Goal: Transaction & Acquisition: Book appointment/travel/reservation

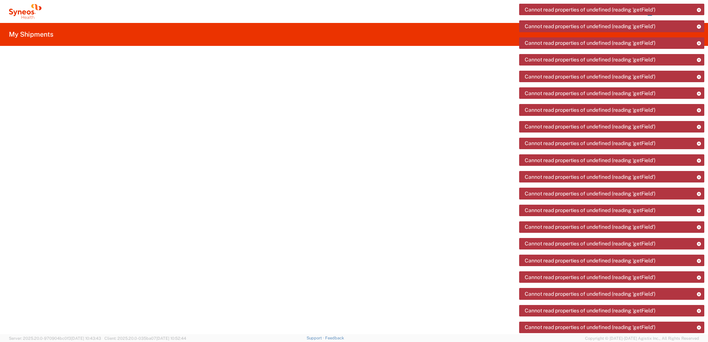
click at [31, 16] on icon at bounding box center [30, 17] width 1 height 3
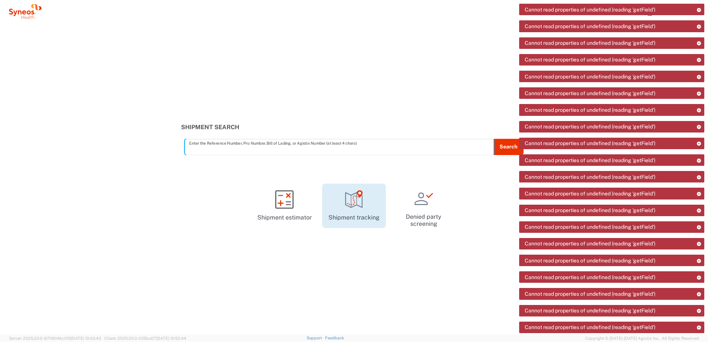
click at [345, 210] on link "Shipment tracking" at bounding box center [354, 206] width 64 height 44
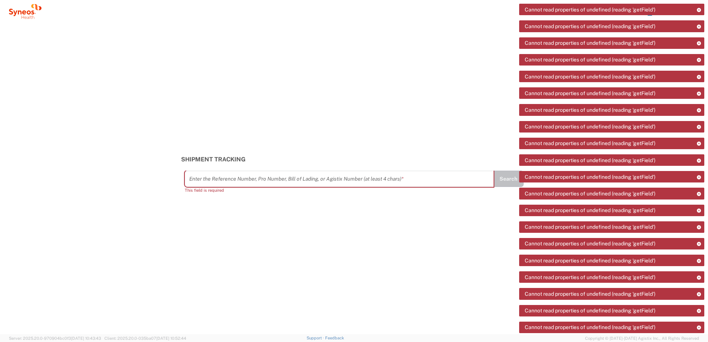
click at [34, 13] on icon at bounding box center [25, 11] width 33 height 15
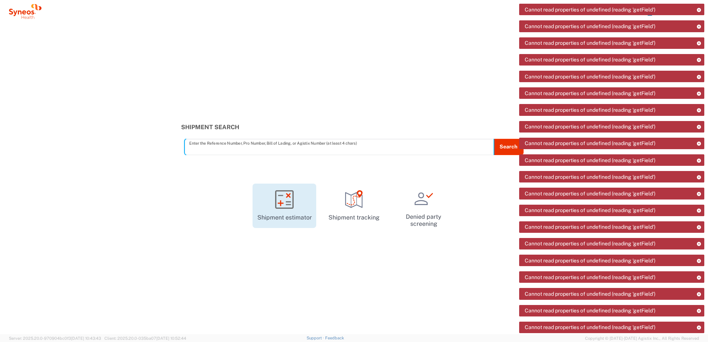
click at [281, 208] on icon at bounding box center [284, 199] width 19 height 19
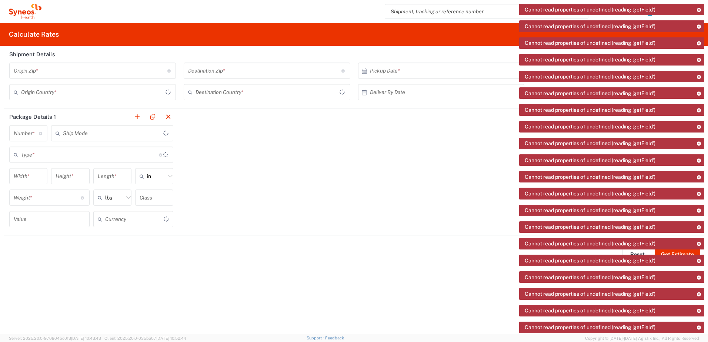
type input "US Dollar"
type input "United States"
click at [26, 12] on icon at bounding box center [24, 12] width 4 height 4
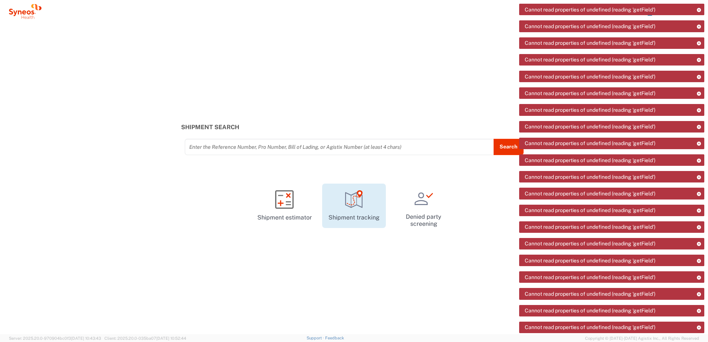
click at [356, 207] on icon at bounding box center [354, 199] width 19 height 19
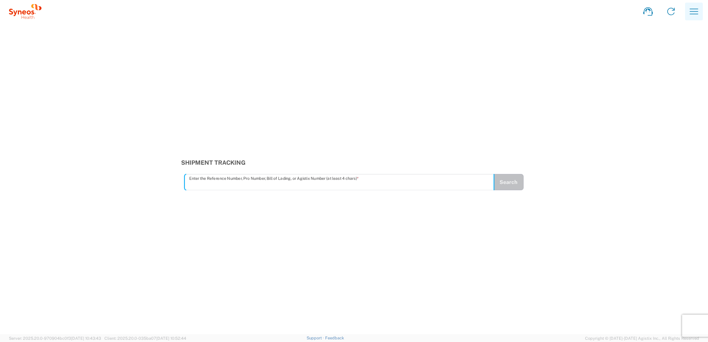
click at [694, 6] on icon "button" at bounding box center [694, 12] width 12 height 12
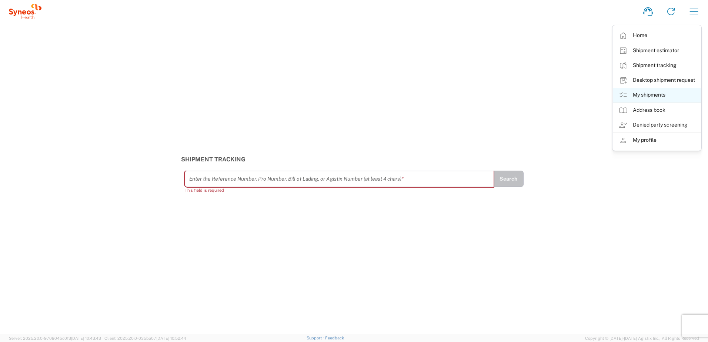
click at [649, 94] on link "My shipments" at bounding box center [656, 95] width 88 height 15
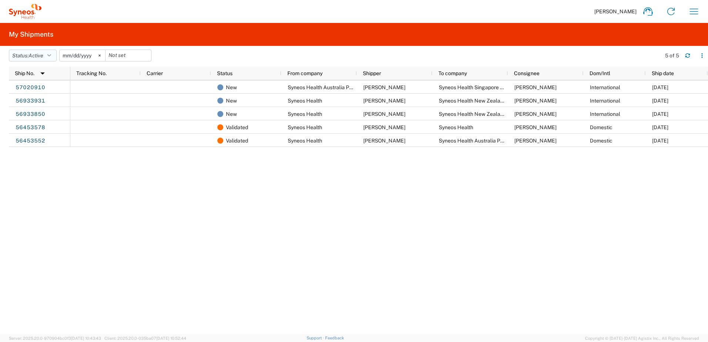
click at [51, 56] on icon "button" at bounding box center [49, 55] width 4 height 5
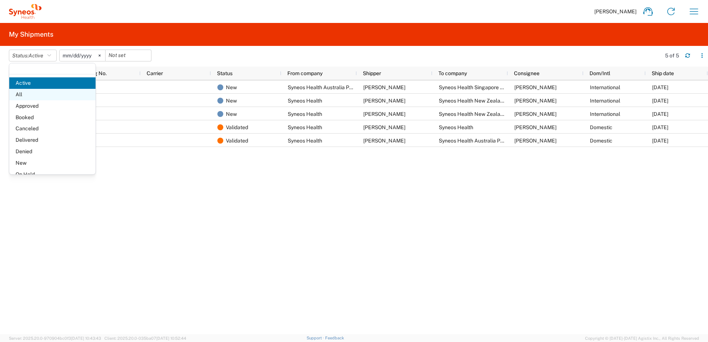
click at [51, 93] on span "All" at bounding box center [52, 94] width 86 height 11
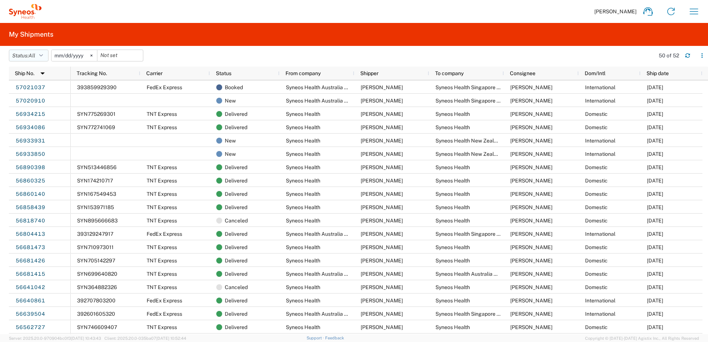
click at [43, 56] on icon "button" at bounding box center [41, 55] width 4 height 5
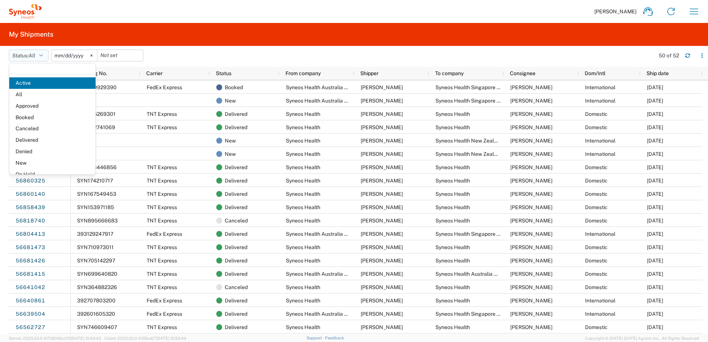
click at [43, 56] on icon "button" at bounding box center [41, 55] width 4 height 5
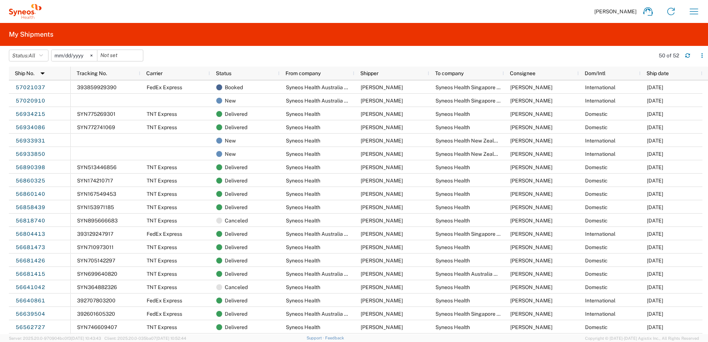
drag, startPoint x: 402, startPoint y: 34, endPoint x: 315, endPoint y: 80, distance: 97.5
click at [315, 80] on agx-user-shipments "My Shipments Status: All Active All Approved Booked Canceled Delivered Denied N…" at bounding box center [354, 178] width 708 height 311
click at [695, 10] on icon "button" at bounding box center [694, 12] width 12 height 12
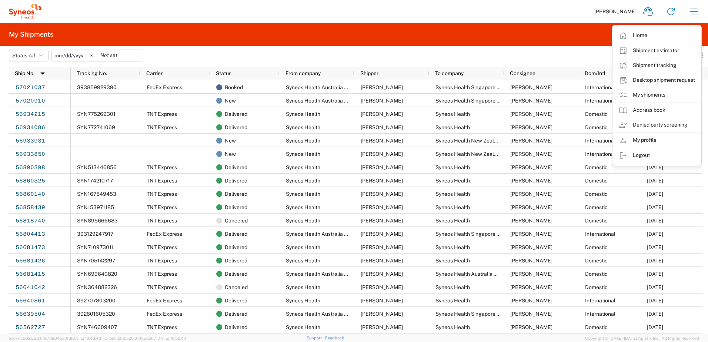
click at [485, 9] on div "Chiran Rayamajhi Home Shipment estimator Shipment tracking Desktop shipment req…" at bounding box center [373, 12] width 664 height 18
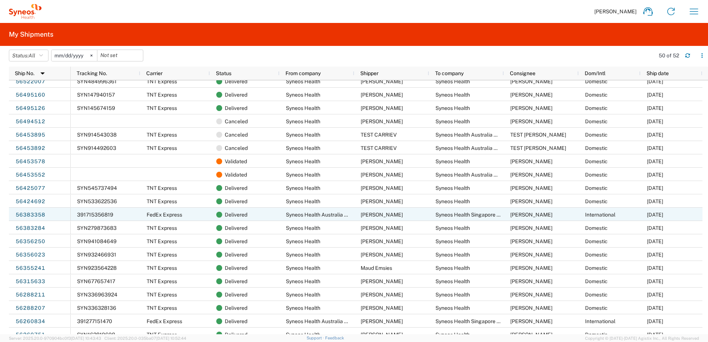
scroll to position [333, 0]
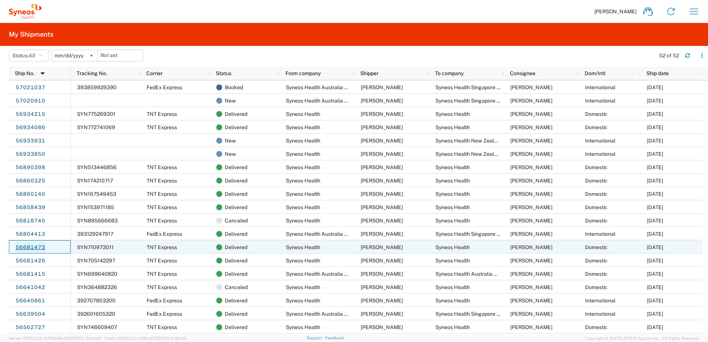
click at [36, 242] on link "56681473" at bounding box center [30, 248] width 30 height 12
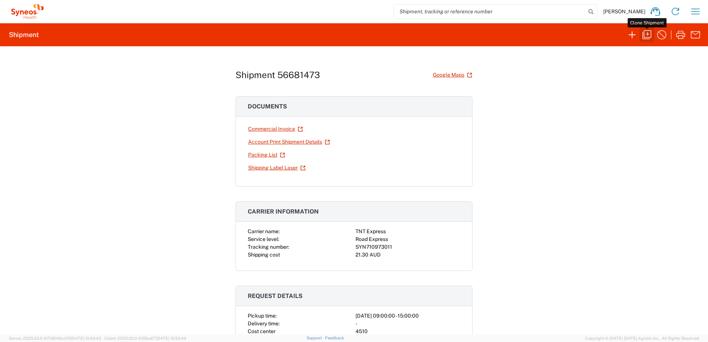
click at [643, 37] on icon "button" at bounding box center [647, 35] width 12 height 12
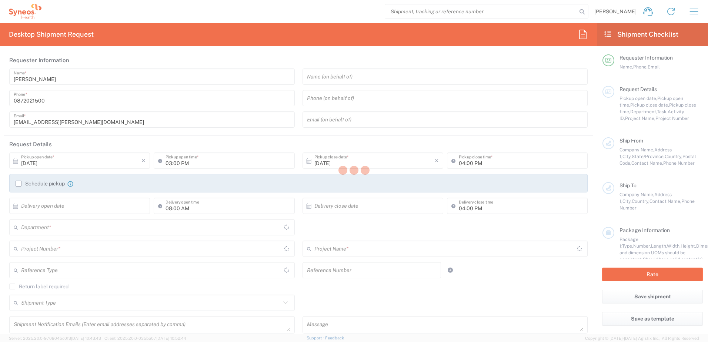
type input "joel.reid@syneoshealth.com"
type input "09:00 AM"
type input "03:00 PM"
type input "MEL879827"
type textarea "chiran.rayamajhi@syneoshealth.com"
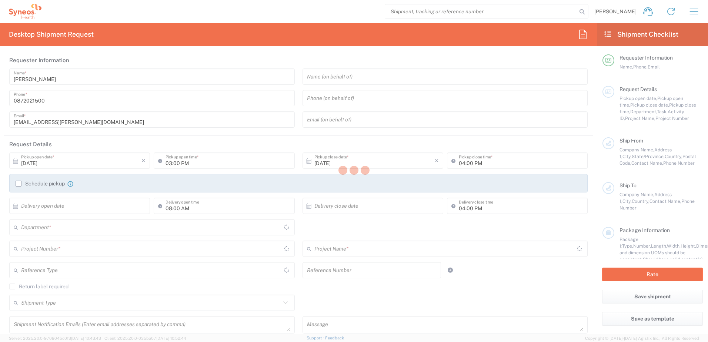
type input "Syneos Health"
type input "50 Riders Circuit"
type input "Aintree"
type input "3336"
type input "Joel Reid"
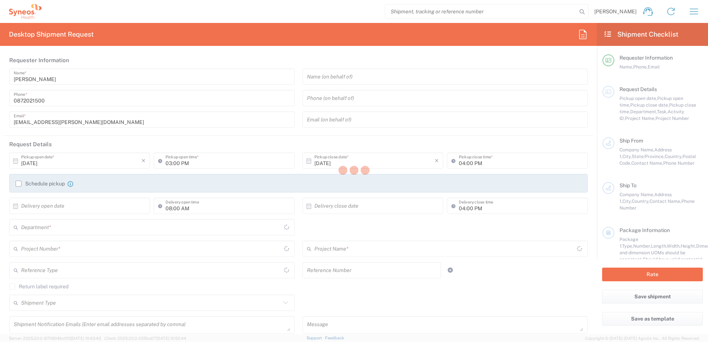
type input "+61498044746"
type input "joel.reid@syneoshealth.com"
type input "Syneos Health"
type input "91 King William Street"
type input "Level 24"
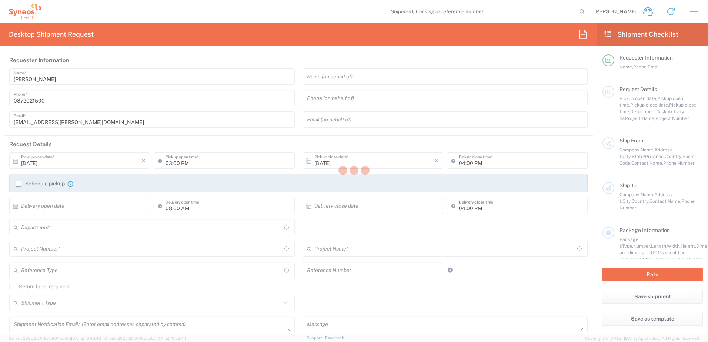
type input "Adelaide"
type input "5000"
type input "Chiran Rayamajhi"
type input "0872021500"
type input "chiran.rayamajhi@syneoshealth.com"
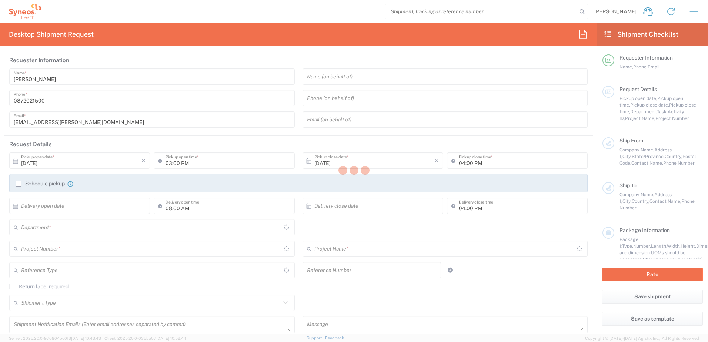
type input "Business (General)"
type input "Sender/Shipper"
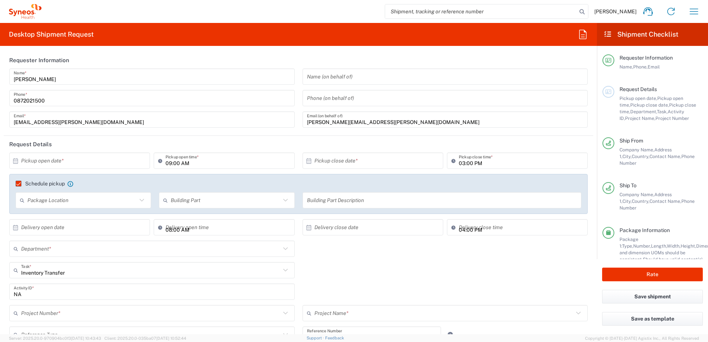
type input "Australia"
type input "Booking Request ID"
type input "Residential/Home"
type input "Your Packaging"
type input "Victoria"
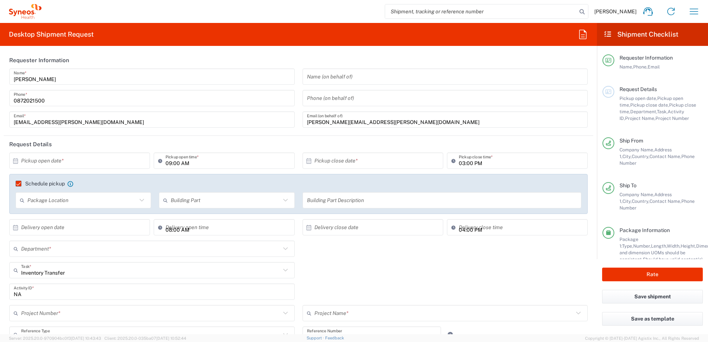
type input "4510 DEPARTMENTAL EXPENSE"
type input "Australia"
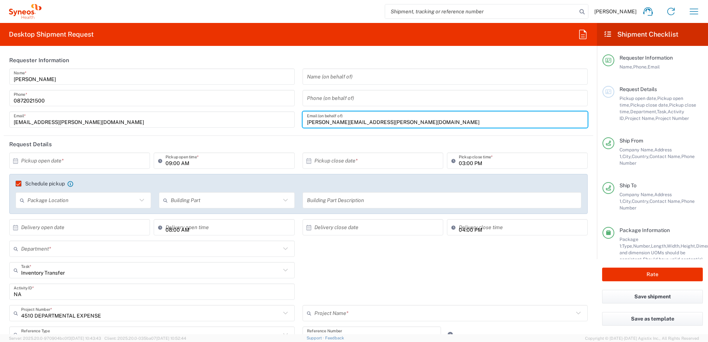
type input "South Australia"
drag, startPoint x: 399, startPoint y: 119, endPoint x: 261, endPoint y: 124, distance: 138.1
click at [263, 124] on div "Chiran Rayamajhi Name * 0872021500 Phone * chiran.rayamajhi@syneoshealth.com Em…" at bounding box center [299, 100] width 586 height 64
type input "Syneos Health Australia Pty Ltd"
type input "4510 DEPARTMENTAL EXPENSE"
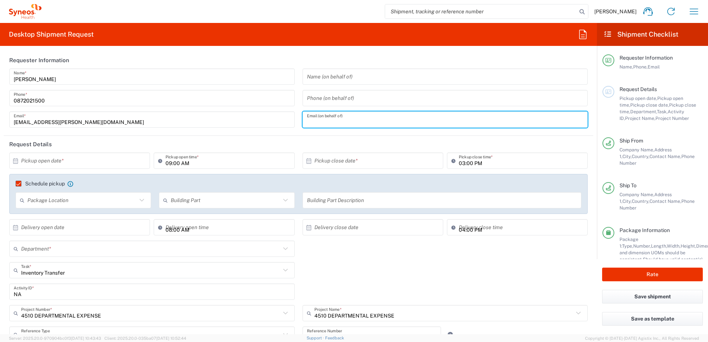
type input "4510"
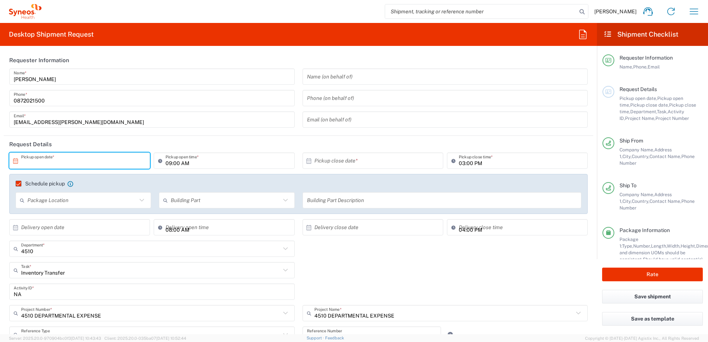
click at [107, 163] on input "text" at bounding box center [81, 160] width 120 height 13
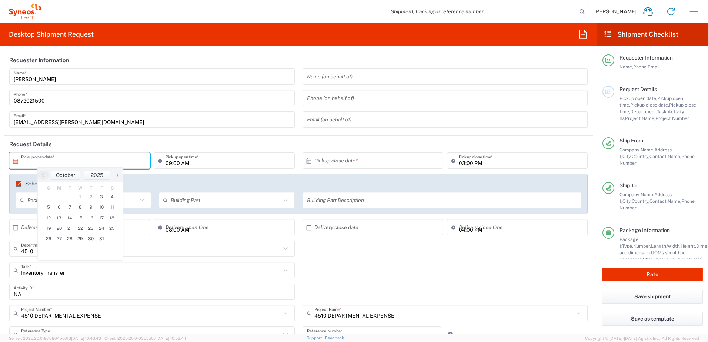
click at [123, 164] on input "text" at bounding box center [81, 160] width 120 height 13
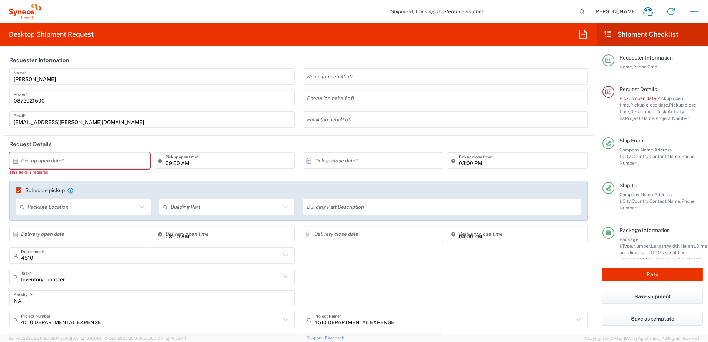
click at [123, 163] on input "text" at bounding box center [81, 160] width 120 height 13
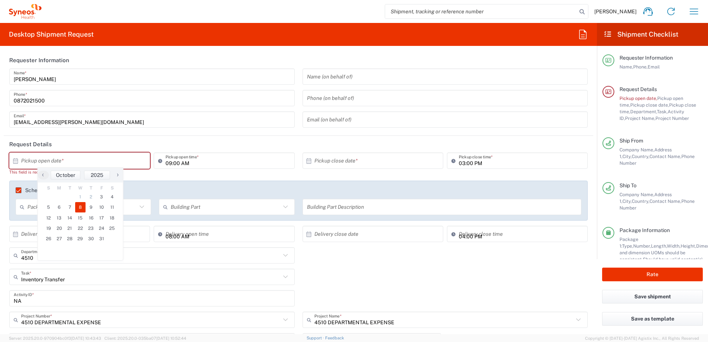
click at [81, 206] on span "8" at bounding box center [80, 207] width 11 height 10
type input "10/08/2025"
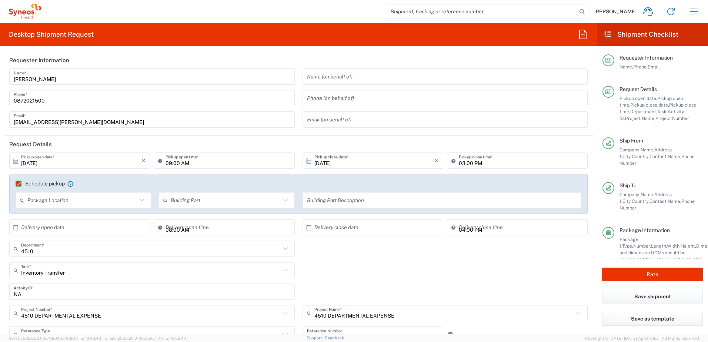
click at [168, 165] on input "09:00 AM" at bounding box center [227, 160] width 124 height 13
click at [181, 162] on input "1:00 AM" at bounding box center [227, 160] width 124 height 13
type input "01:00 PM"
click at [459, 164] on input "03:00 PM" at bounding box center [521, 160] width 124 height 13
type input "05:00 PM"
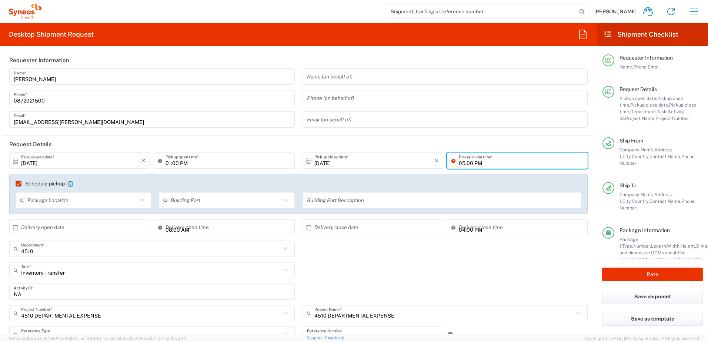
click at [417, 264] on div "Inventory Transfer Task * Inventory Transfer Break/Fix New Hire Other Refresh" at bounding box center [299, 272] width 586 height 21
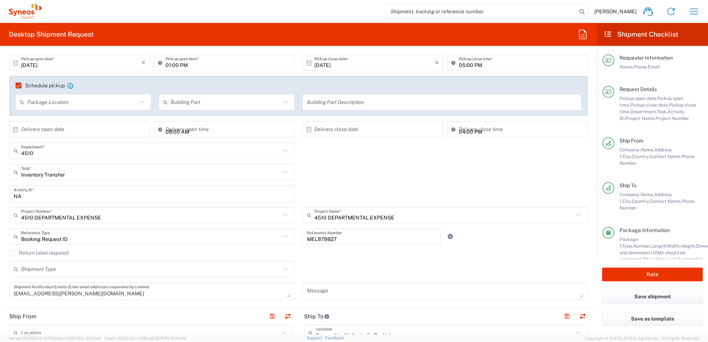
scroll to position [111, 0]
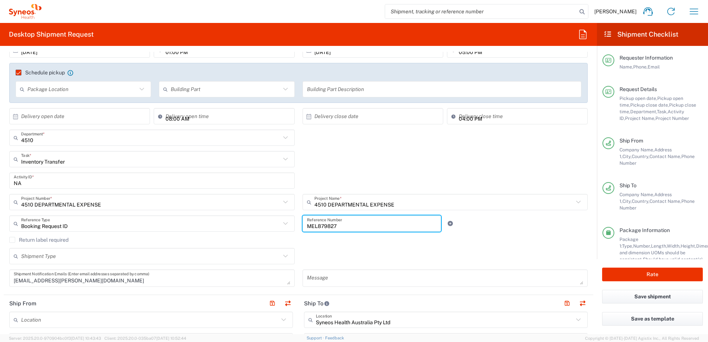
drag, startPoint x: 363, startPoint y: 225, endPoint x: 242, endPoint y: 225, distance: 121.4
click at [242, 225] on div "Booking Request ID Reference Type Booking Request ID Account Type Activity ID A…" at bounding box center [299, 225] width 586 height 21
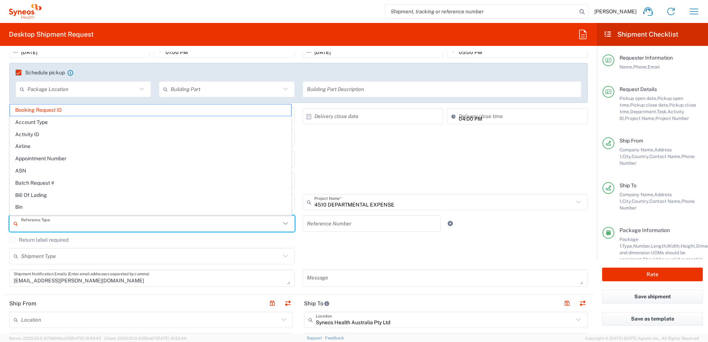
click at [238, 228] on input "text" at bounding box center [150, 223] width 259 height 13
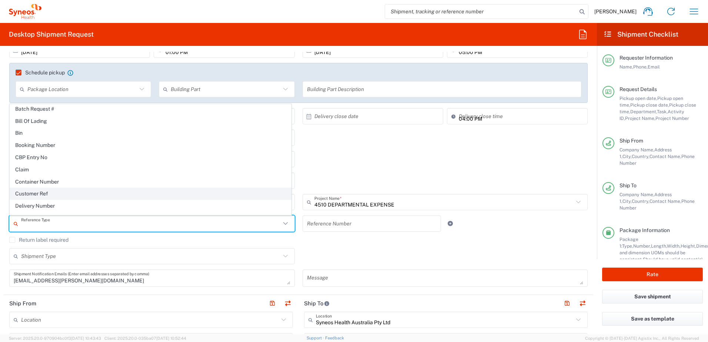
click at [159, 193] on span "Customer Ref" at bounding box center [150, 193] width 281 height 11
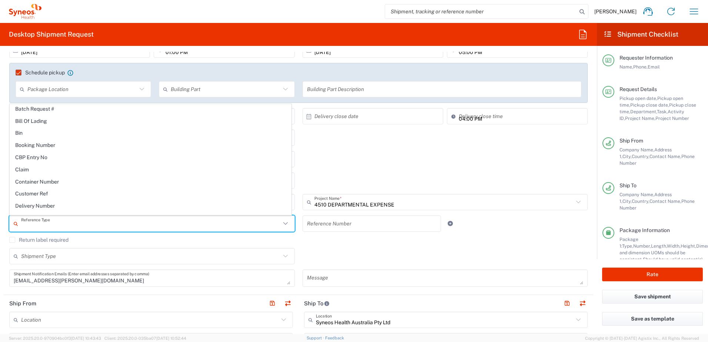
type input "Customer Ref"
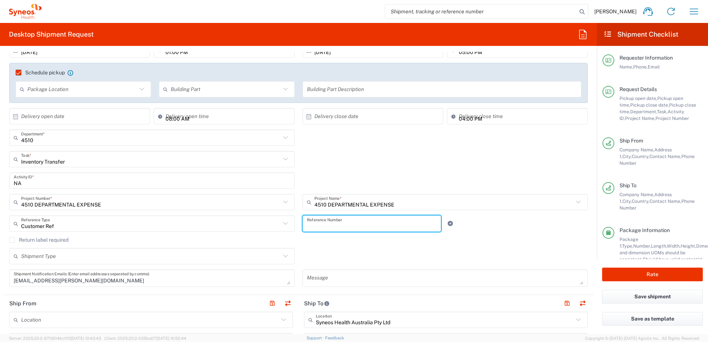
click at [375, 221] on input "text" at bounding box center [372, 223] width 130 height 13
type input "4510"
click at [524, 252] on div "Shipment Type Batch Regular" at bounding box center [299, 258] width 586 height 21
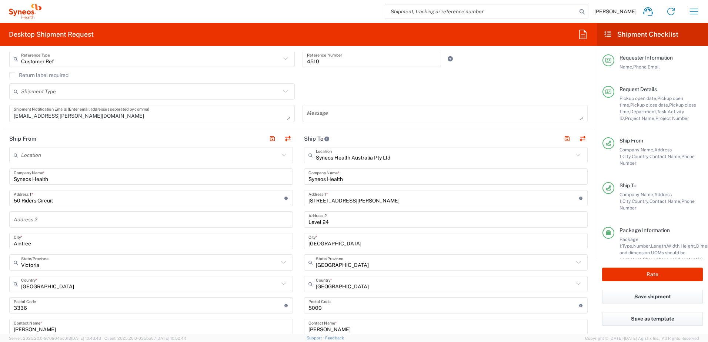
scroll to position [296, 0]
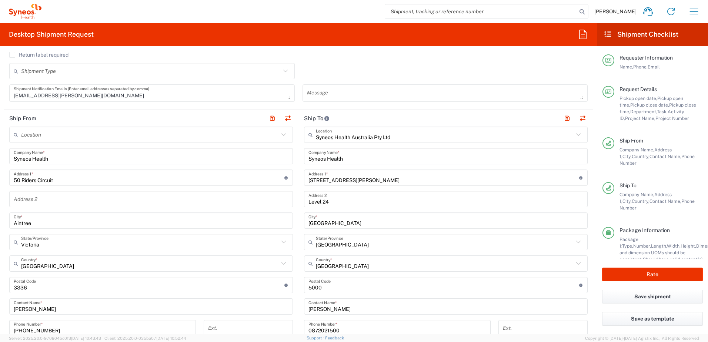
drag, startPoint x: 229, startPoint y: 211, endPoint x: 213, endPoint y: 226, distance: 22.0
click at [213, 226] on div "Location Addison Whitney LLC-Morrisvile NC US Barcelona-Syneos Health BioSector…" at bounding box center [150, 282] width 283 height 311
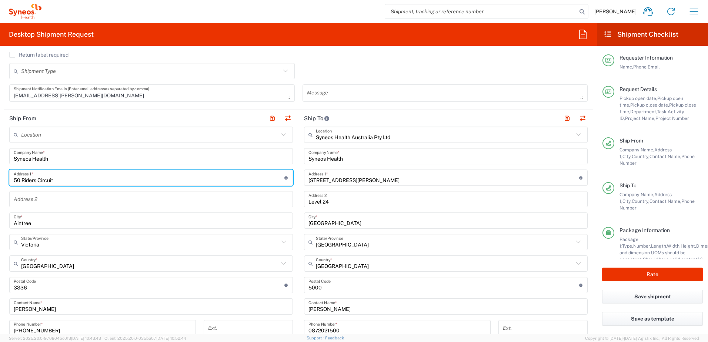
drag, startPoint x: 72, startPoint y: 182, endPoint x: 8, endPoint y: 178, distance: 63.7
click at [8, 178] on main "Location Addison Whitney LLC-Morrisvile NC US Barcelona-Syneos Health BioSector…" at bounding box center [151, 282] width 295 height 311
paste input "12 Essex Road"
type input "12 Essex Road"
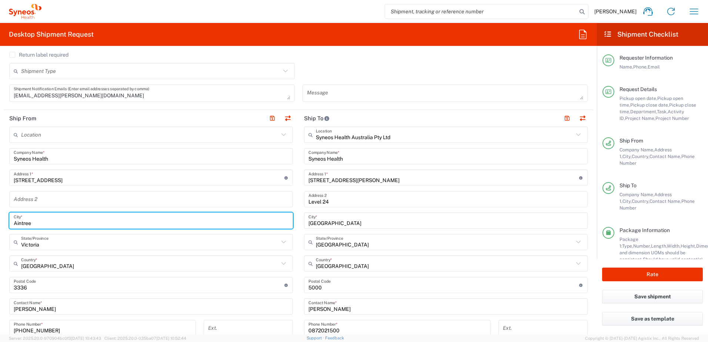
drag, startPoint x: 35, startPoint y: 220, endPoint x: -1, endPoint y: 221, distance: 36.3
click at [0, 221] on html "Chiran Rayamajhi Home Shipment estimator Shipment tracking Desktop shipment req…" at bounding box center [354, 171] width 708 height 342
paste input "Mt Eden"
type input "Mt Eden"
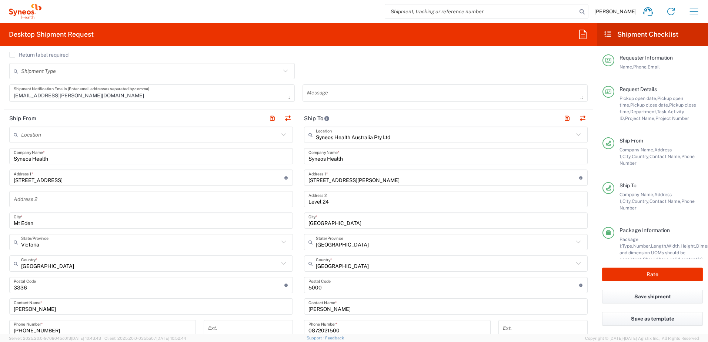
click at [115, 271] on div "Australia Country *" at bounding box center [150, 263] width 283 height 16
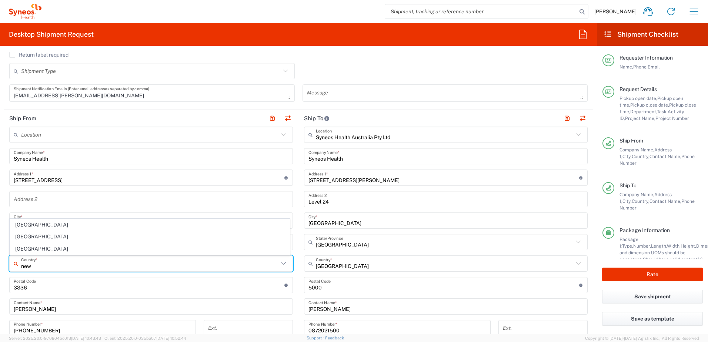
type input "New Zealand"
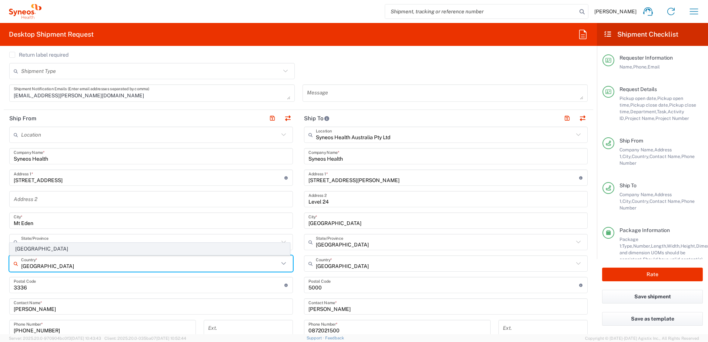
click at [108, 254] on span "New Zealand" at bounding box center [149, 248] width 279 height 11
type input "Sender/Shipper"
type input "Delivery Duty Paid"
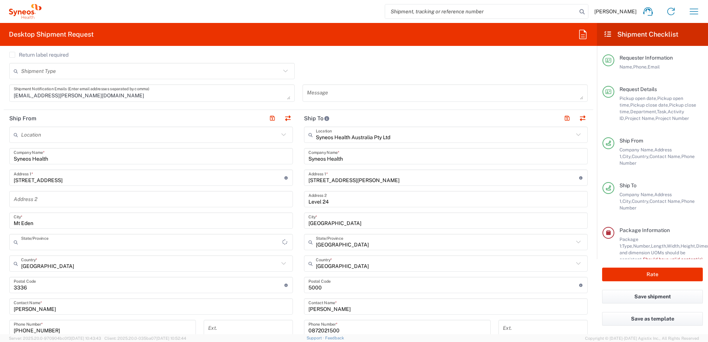
click at [109, 242] on input "text" at bounding box center [151, 242] width 261 height 13
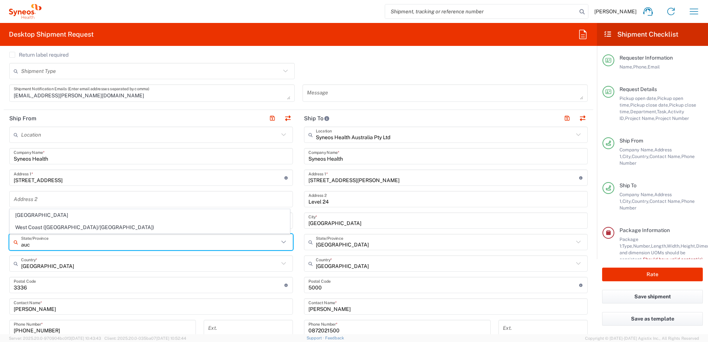
type input "Auckland"
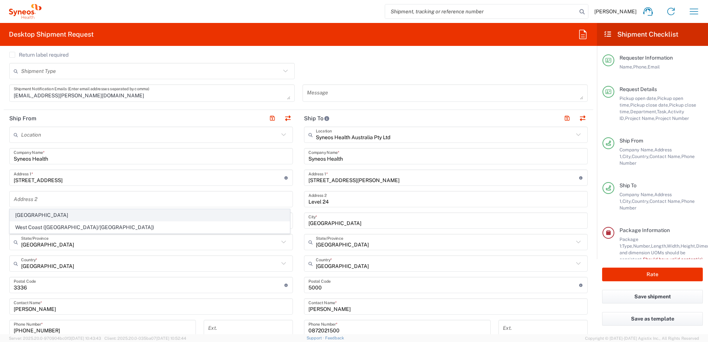
click at [56, 213] on span "Auckland" at bounding box center [149, 214] width 279 height 11
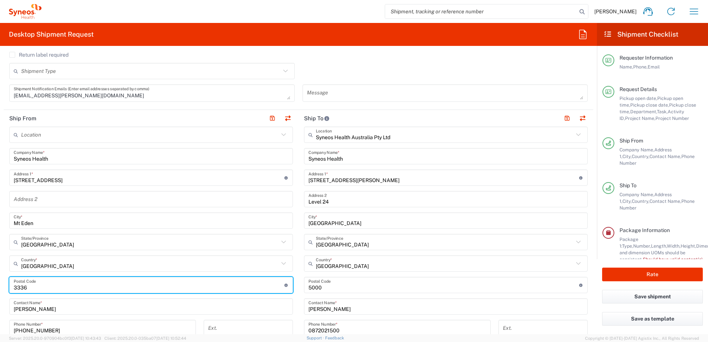
drag, startPoint x: 37, startPoint y: 287, endPoint x: -1, endPoint y: 286, distance: 38.9
click at [0, 286] on html "Chiran Rayamajhi Home Shipment estimator Shipment tracking Desktop shipment req…" at bounding box center [354, 171] width 708 height 342
paste input "1024"
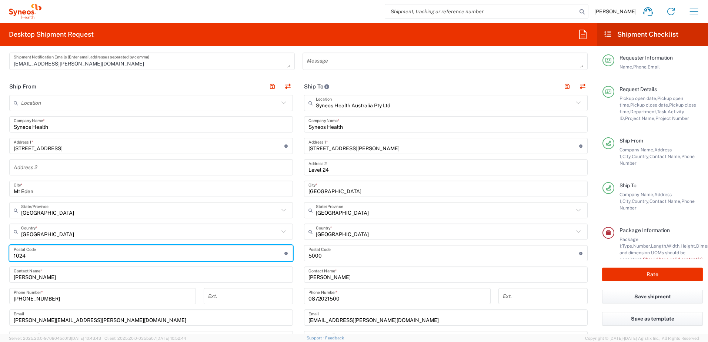
scroll to position [370, 0]
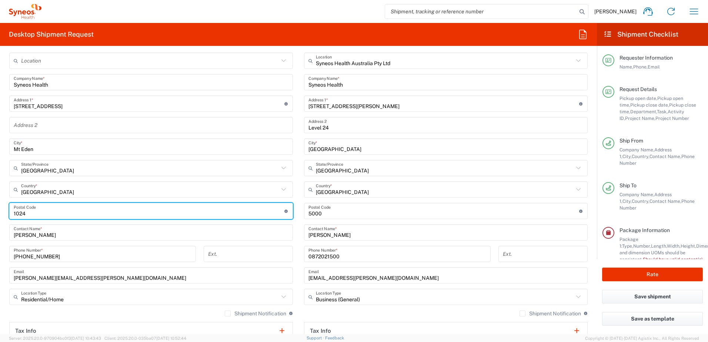
type input "1024"
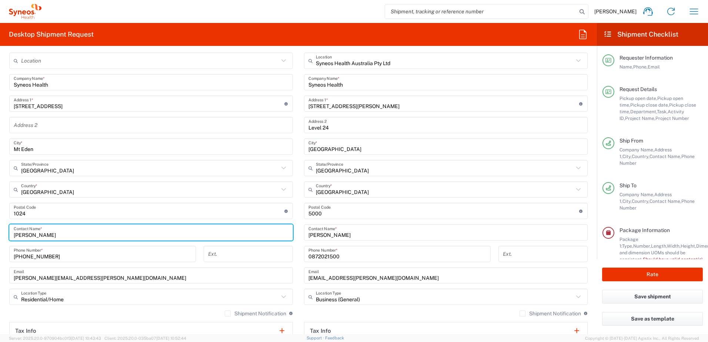
drag, startPoint x: 93, startPoint y: 233, endPoint x: 0, endPoint y: 236, distance: 92.6
click at [0, 236] on html "Chiran Rayamajhi Home Shipment estimator Shipment tracking Desktop shipment req…" at bounding box center [354, 171] width 708 height 342
paste input "Cecilia Lee"
type input "Cecilia Lee"
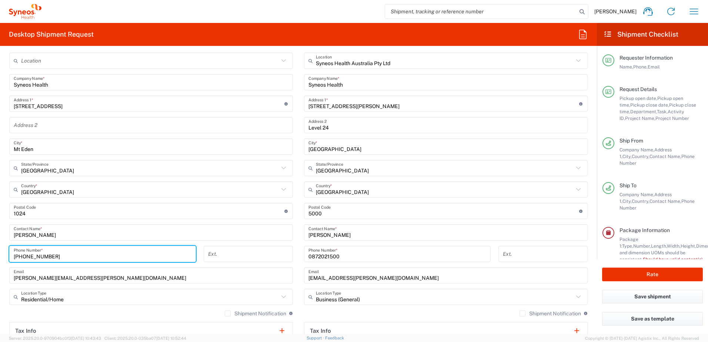
drag, startPoint x: 63, startPoint y: 256, endPoint x: -1, endPoint y: 256, distance: 64.8
click at [0, 256] on html "Chiran Rayamajhi Home Shipment estimator Shipment tracking Desktop shipment req…" at bounding box center [354, 171] width 708 height 342
paste input "4 21913971"
type input "+64 21913971"
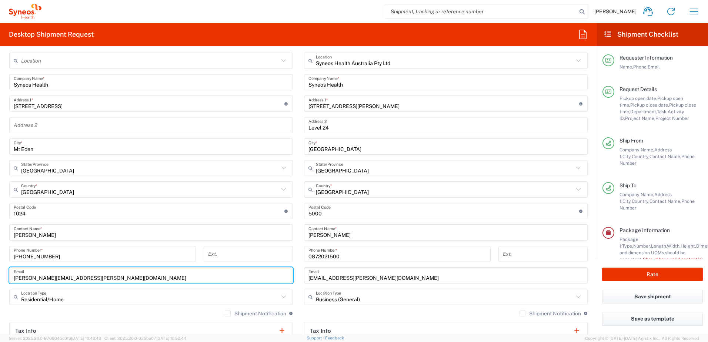
drag, startPoint x: 93, startPoint y: 273, endPoint x: -1, endPoint y: 280, distance: 95.0
click at [0, 280] on html "Chiran Rayamajhi Home Shipment estimator Shipment tracking Desktop shipment req…" at bounding box center [354, 171] width 708 height 342
paste input "Cecilia.b.lee@gmail"
type input "cecilia.b.lee@gmail.com"
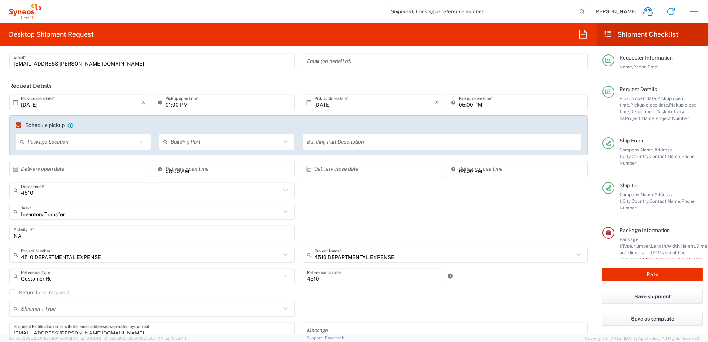
scroll to position [37, 0]
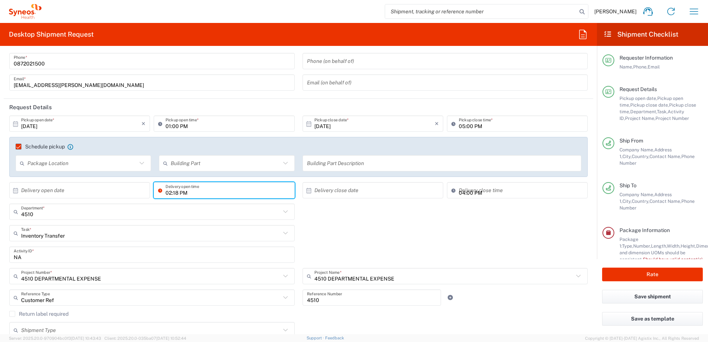
click at [166, 192] on input "02:18 PM" at bounding box center [227, 190] width 124 height 13
type input "11:00AM"
click at [206, 189] on input "02:18 PM" at bounding box center [227, 190] width 124 height 13
type input "11:00 AM"
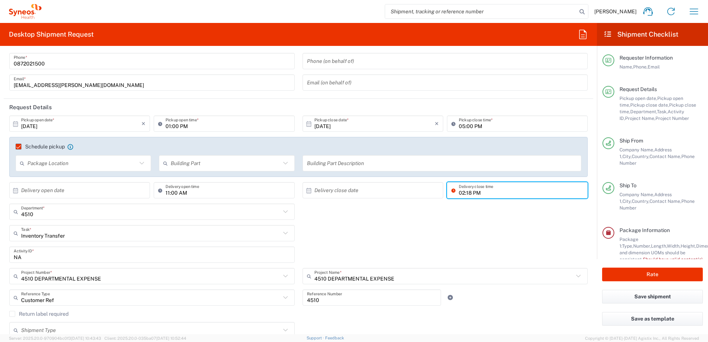
click at [459, 191] on input "02:18 PM" at bounding box center [521, 190] width 124 height 13
click at [467, 241] on div "Inventory Transfer Task * Inventory Transfer Break/Fix New Hire Other Refresh" at bounding box center [299, 235] width 586 height 21
click at [459, 193] on input "02:18 PM" at bounding box center [521, 190] width 124 height 13
type input "04:00 PM"
click at [492, 229] on div "Inventory Transfer Task * Inventory Transfer Break/Fix New Hire Other Refresh" at bounding box center [299, 235] width 586 height 21
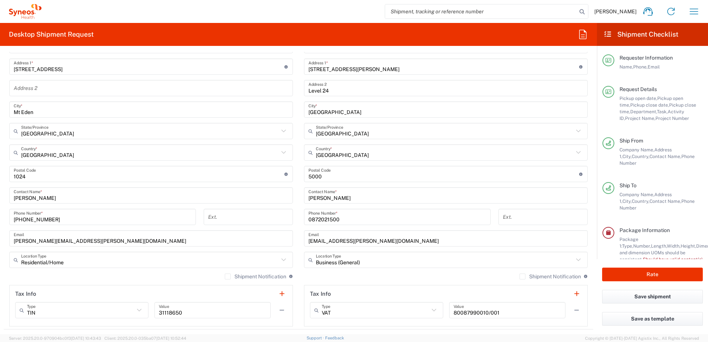
scroll to position [444, 0]
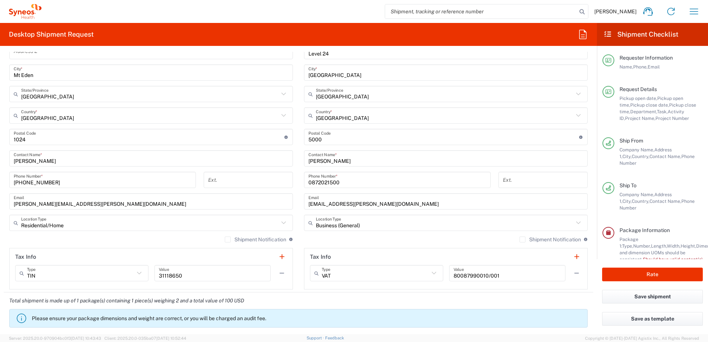
click at [225, 239] on label "Shipment Notification" at bounding box center [255, 239] width 61 height 6
click at [228, 239] on input "Shipment Notification" at bounding box center [228, 239] width 0 height 0
click at [519, 240] on label "Shipment Notification" at bounding box center [549, 239] width 61 height 6
click at [522, 239] on input "Shipment Notification" at bounding box center [522, 239] width 0 height 0
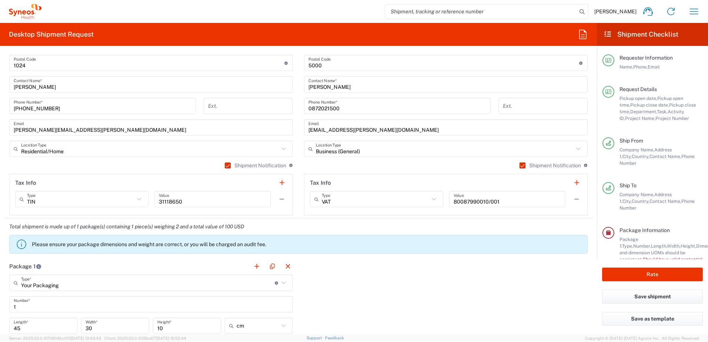
scroll to position [592, 0]
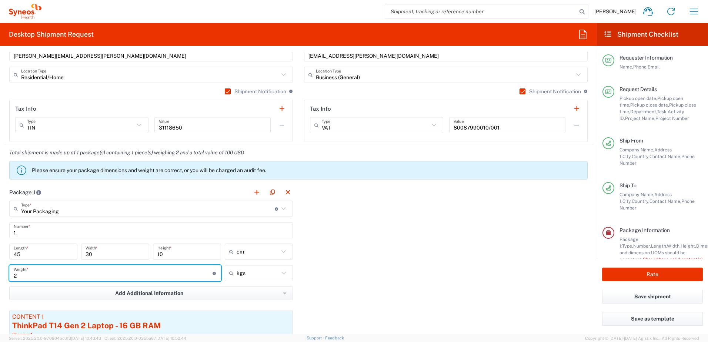
drag, startPoint x: 32, startPoint y: 275, endPoint x: -1, endPoint y: 276, distance: 33.7
click at [0, 276] on html "Chiran Rayamajhi Home Shipment estimator Shipment tracking Desktop shipment req…" at bounding box center [354, 171] width 708 height 342
type input "3"
click at [418, 274] on div "Package 1 Your Packaging Type * Material used to package goods Your Packaging E…" at bounding box center [298, 287] width 589 height 206
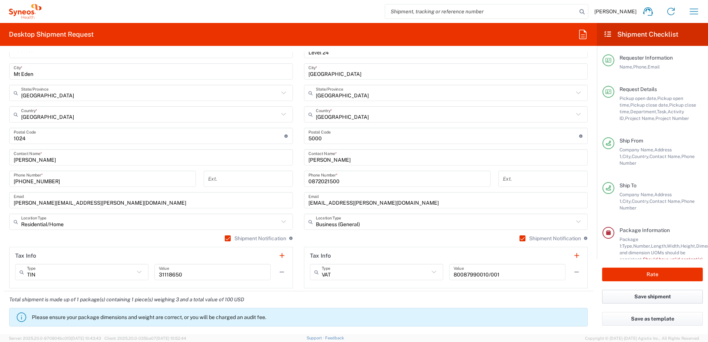
scroll to position [518, 0]
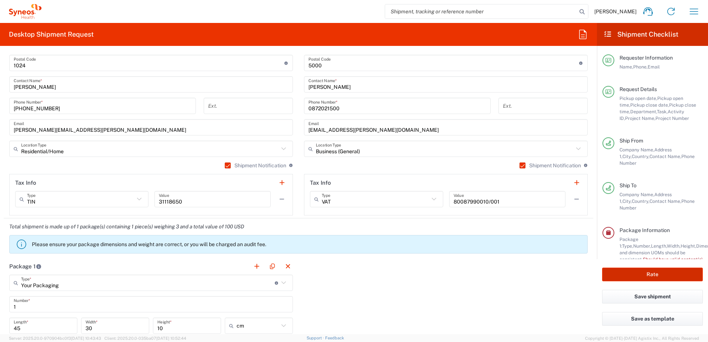
click at [669, 276] on button "Rate" at bounding box center [652, 275] width 101 height 14
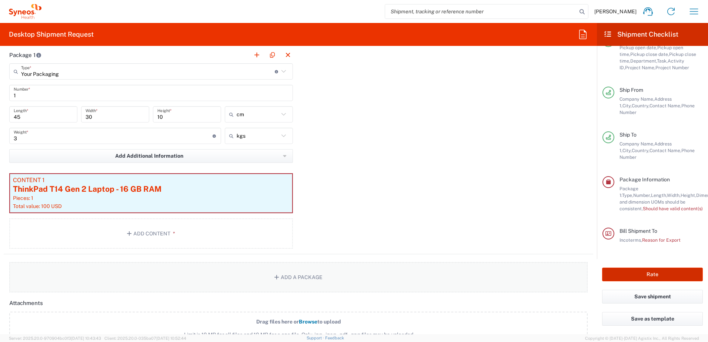
scroll to position [740, 0]
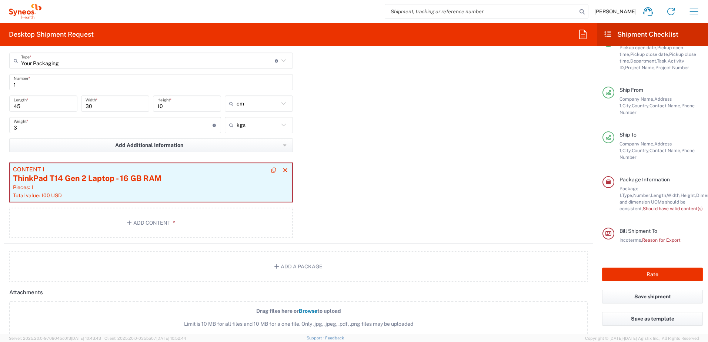
click at [115, 181] on div "ThinkPad T14 Gen 2 Laptop - 16 GB RAM" at bounding box center [151, 178] width 276 height 11
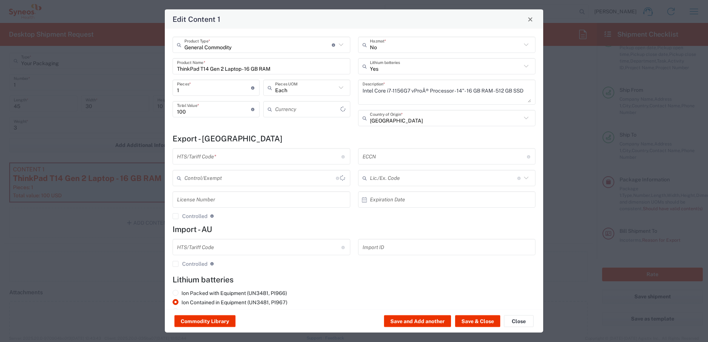
type input "US Dollar"
click at [479, 321] on button "Save & Close" at bounding box center [477, 321] width 45 height 12
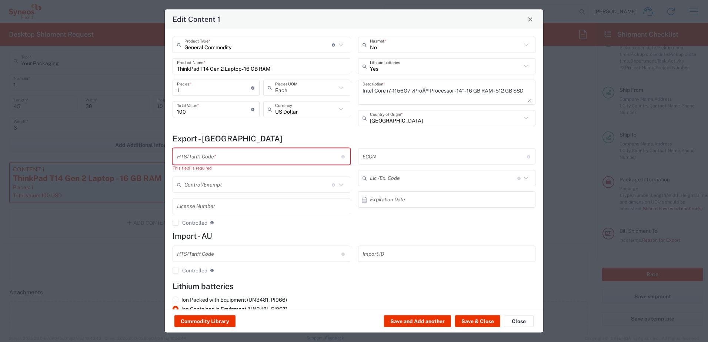
click at [242, 156] on input "text" at bounding box center [259, 156] width 164 height 13
click at [444, 139] on h4 "Export - NZ" at bounding box center [353, 138] width 363 height 9
click at [520, 322] on button "Close" at bounding box center [519, 321] width 30 height 12
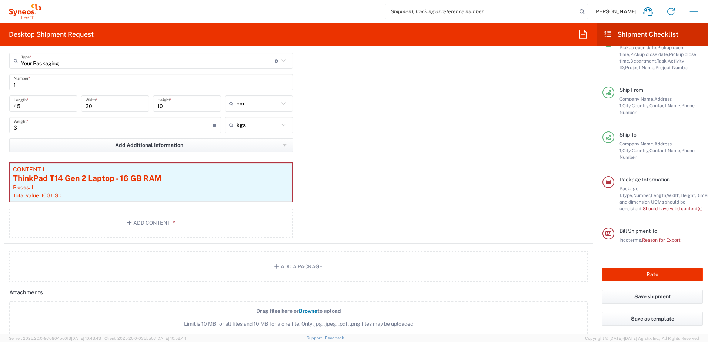
click at [434, 210] on div "Package 1 Your Packaging Type * Material used to package goods Your Packaging E…" at bounding box center [298, 140] width 589 height 208
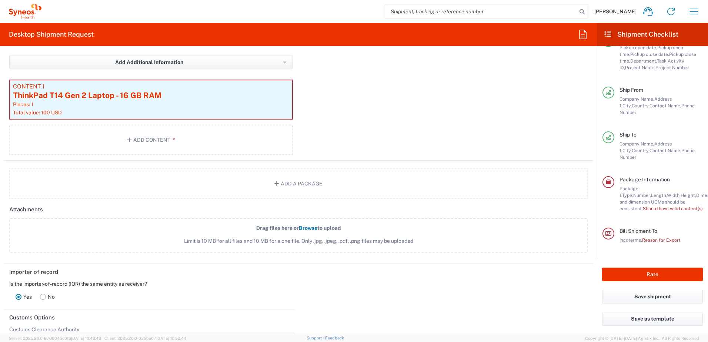
scroll to position [962, 0]
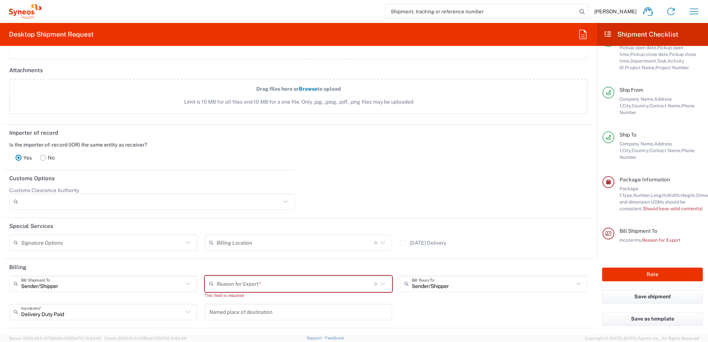
click at [288, 283] on input "text" at bounding box center [294, 283] width 157 height 13
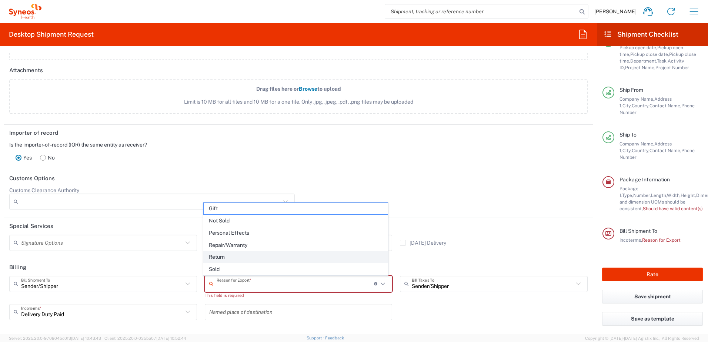
click at [272, 261] on span "Return" at bounding box center [296, 256] width 184 height 11
type input "Return"
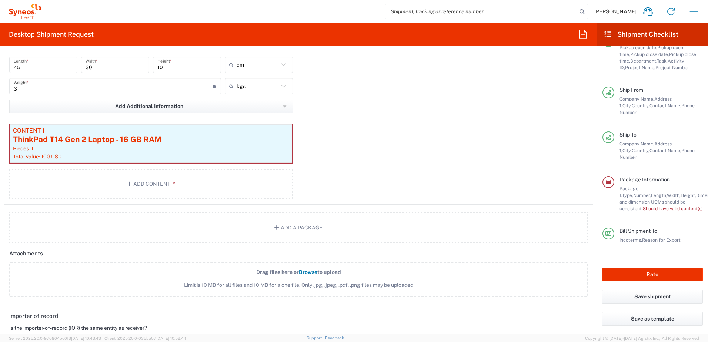
scroll to position [777, 0]
click at [179, 153] on div "Pieces: 1" at bounding box center [151, 150] width 276 height 7
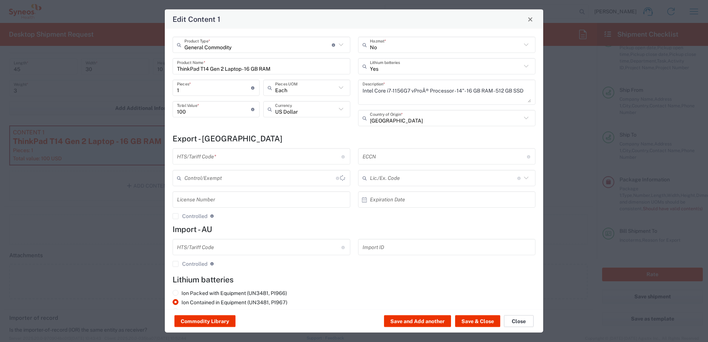
click at [515, 320] on button "Close" at bounding box center [519, 321] width 30 height 12
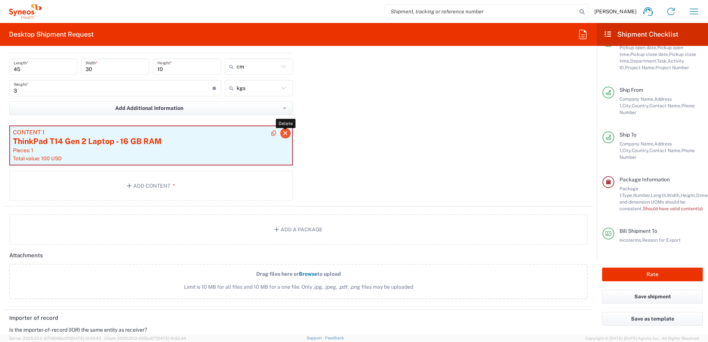
click at [284, 134] on icon "button" at bounding box center [285, 133] width 7 height 5
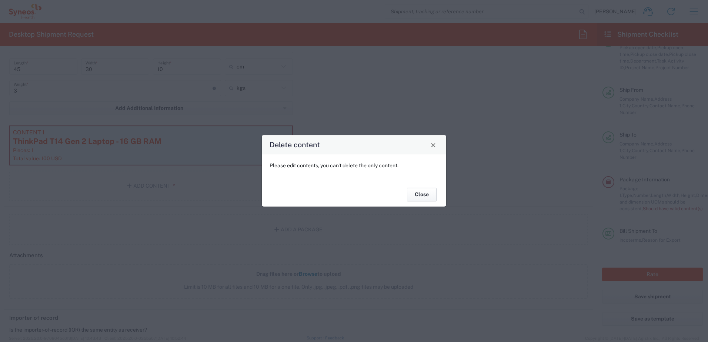
click at [429, 195] on button "Close" at bounding box center [422, 195] width 30 height 14
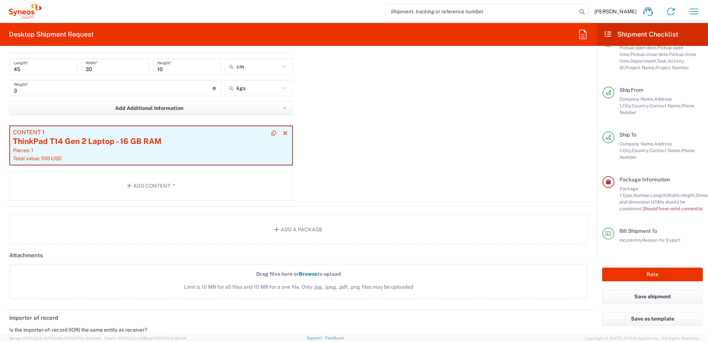
click at [186, 155] on div "Total value: 100 USD" at bounding box center [151, 158] width 276 height 7
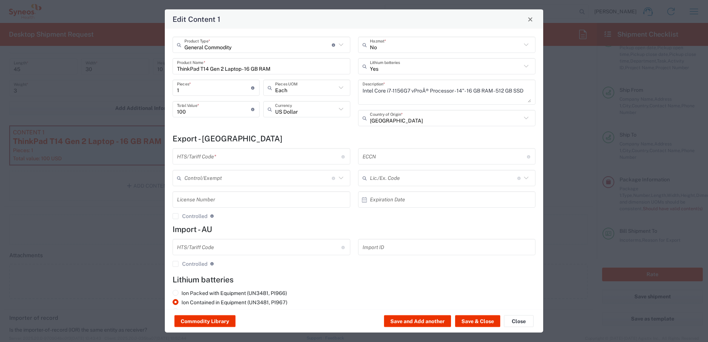
drag, startPoint x: 584, startPoint y: 45, endPoint x: 578, endPoint y: 54, distance: 11.2
drag, startPoint x: 578, startPoint y: 54, endPoint x: 221, endPoint y: 158, distance: 372.0
click at [221, 158] on input "text" at bounding box center [259, 156] width 164 height 13
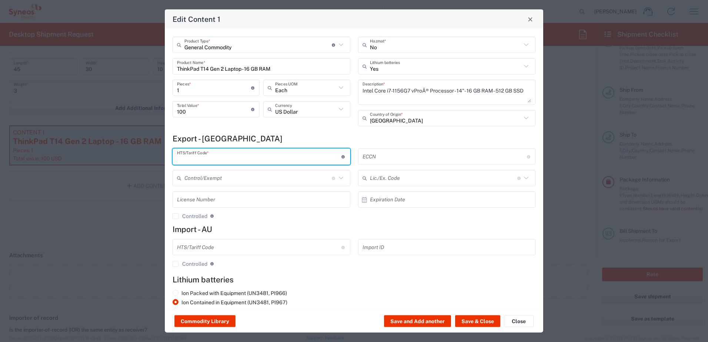
click at [379, 140] on h4 "Export - NZ" at bounding box center [353, 138] width 363 height 9
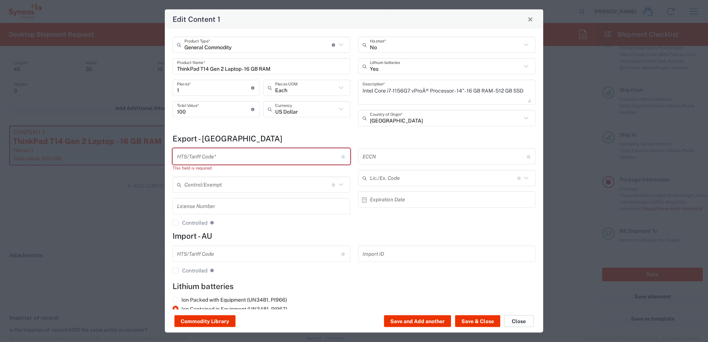
click at [516, 320] on button "Close" at bounding box center [519, 321] width 30 height 12
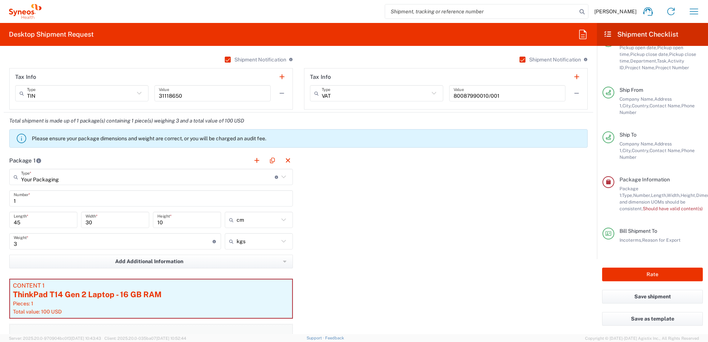
scroll to position [740, 0]
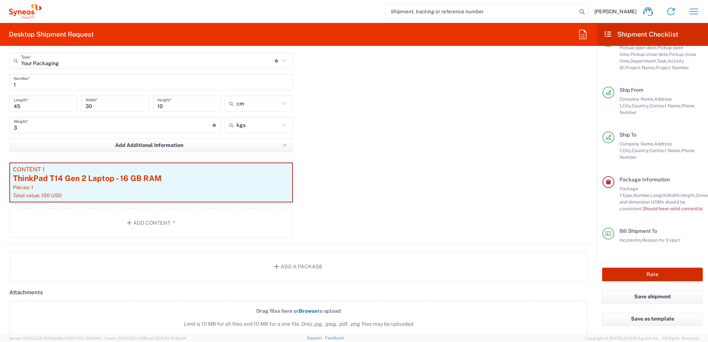
click at [641, 272] on button "Rate" at bounding box center [652, 275] width 101 height 14
click at [641, 273] on button "Rate" at bounding box center [652, 275] width 101 height 14
click at [239, 179] on div "ThinkPad T14 Gen 2 Laptop - 16 GB RAM" at bounding box center [151, 178] width 276 height 11
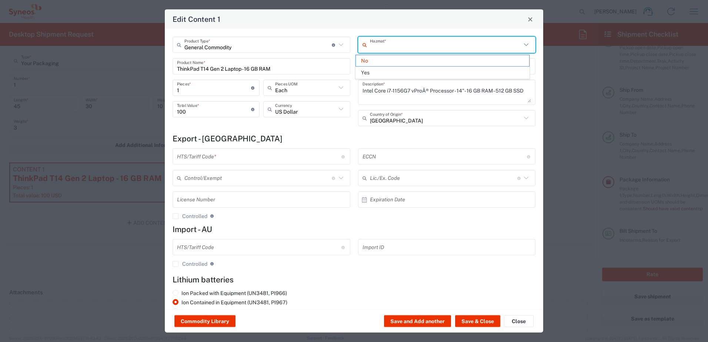
click at [430, 51] on input "text" at bounding box center [446, 44] width 152 height 13
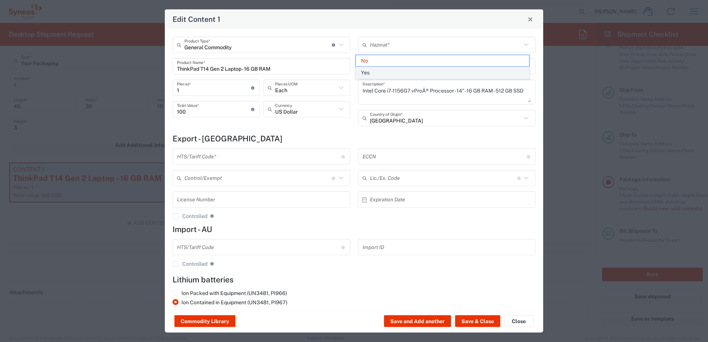
click at [431, 72] on span "Yes" at bounding box center [442, 72] width 173 height 11
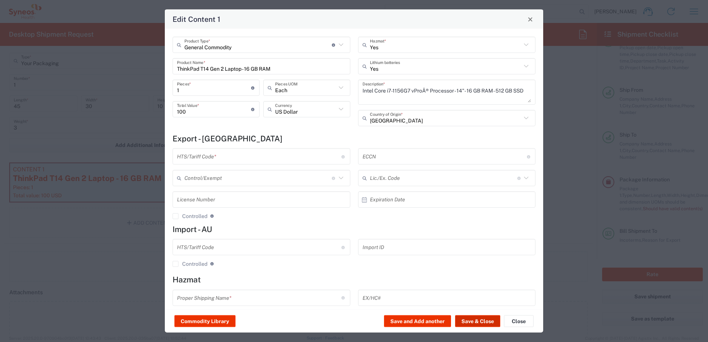
click at [480, 319] on button "Save & Close" at bounding box center [477, 321] width 45 height 12
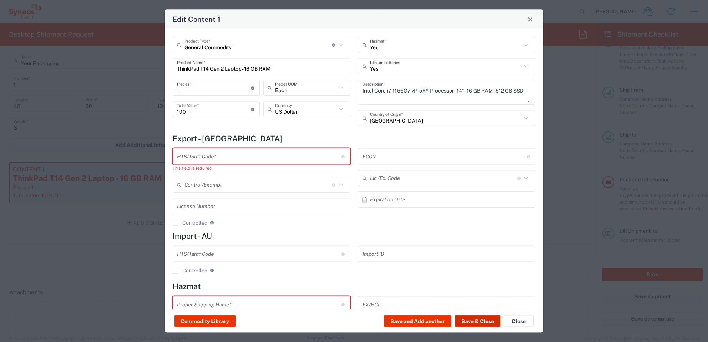
click at [480, 319] on button "Save & Close" at bounding box center [477, 321] width 45 height 12
click at [450, 48] on input "Yes" at bounding box center [446, 44] width 152 height 13
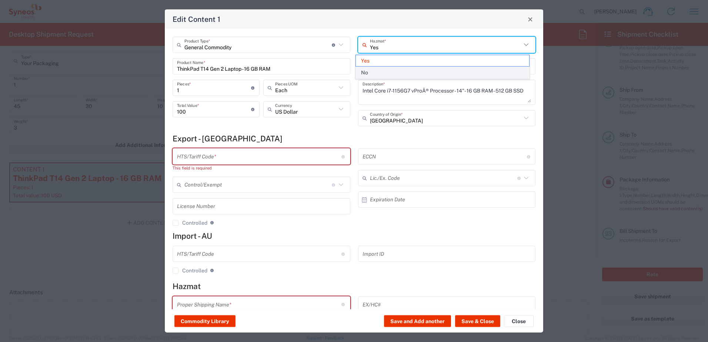
click at [450, 74] on span "No" at bounding box center [442, 72] width 173 height 11
type input "No"
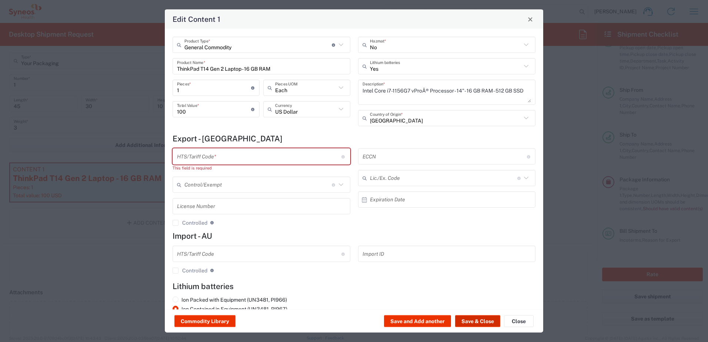
click at [470, 318] on button "Save & Close" at bounding box center [477, 321] width 45 height 12
click at [289, 153] on input "text" at bounding box center [259, 156] width 164 height 13
click at [111, 276] on div "Edit Content 1 General Commodity Product Type * Document: Paper document genera…" at bounding box center [354, 171] width 708 height 342
click at [240, 155] on input "text" at bounding box center [259, 156] width 164 height 13
click at [188, 161] on input "text" at bounding box center [259, 156] width 164 height 13
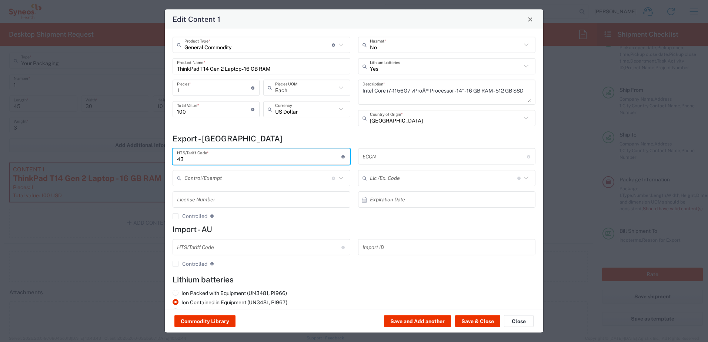
type input "4"
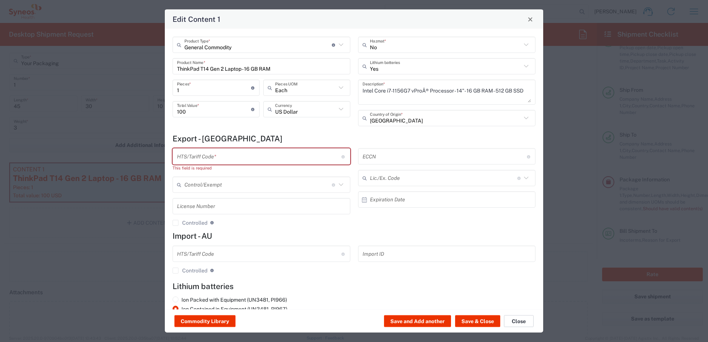
click at [526, 320] on button "Close" at bounding box center [519, 321] width 30 height 12
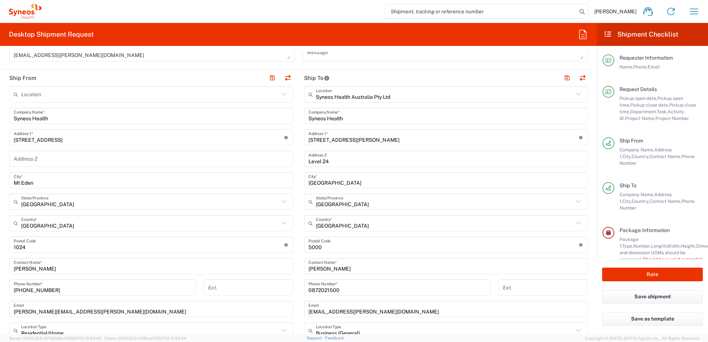
scroll to position [407, 0]
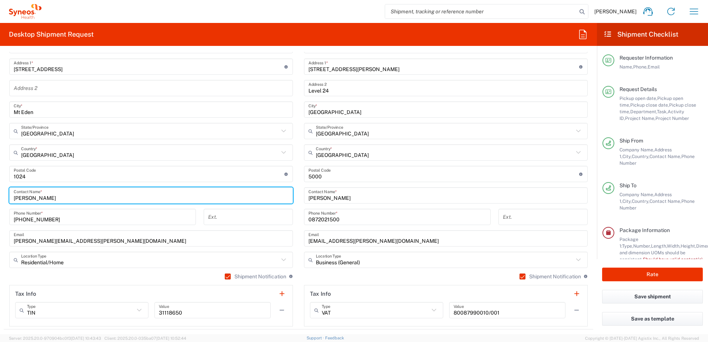
drag, startPoint x: 49, startPoint y: 198, endPoint x: 6, endPoint y: 200, distance: 43.4
click at [6, 200] on main "Location Addison Whitney LLC-Morrisvile NC US Barcelona-Syneos Health BioSector…" at bounding box center [151, 171] width 295 height 311
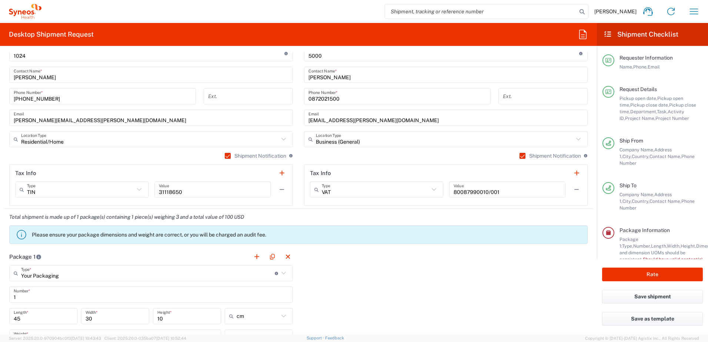
scroll to position [666, 0]
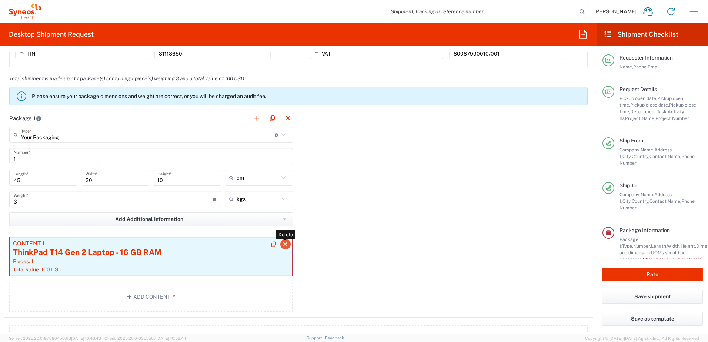
click at [282, 245] on icon "button" at bounding box center [285, 244] width 7 height 5
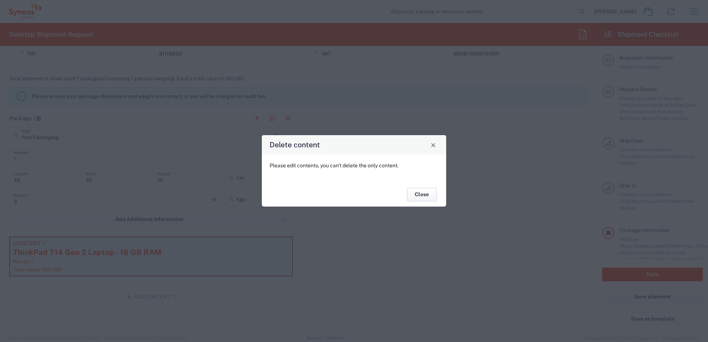
click at [415, 197] on button "Close" at bounding box center [422, 195] width 30 height 14
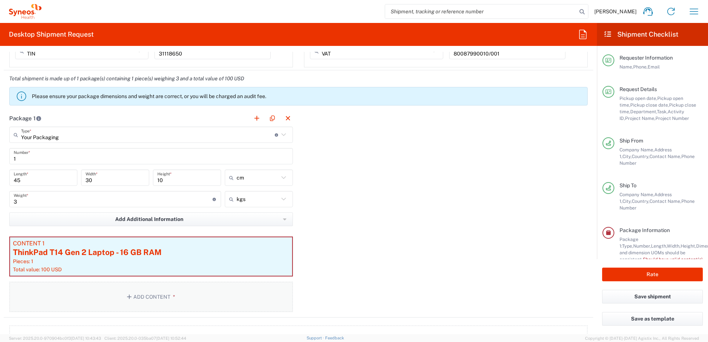
click at [144, 295] on button "Add Content *" at bounding box center [150, 297] width 283 height 30
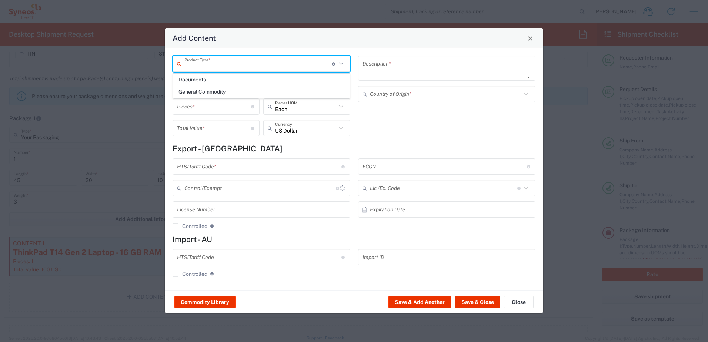
click at [240, 66] on input "text" at bounding box center [257, 63] width 147 height 13
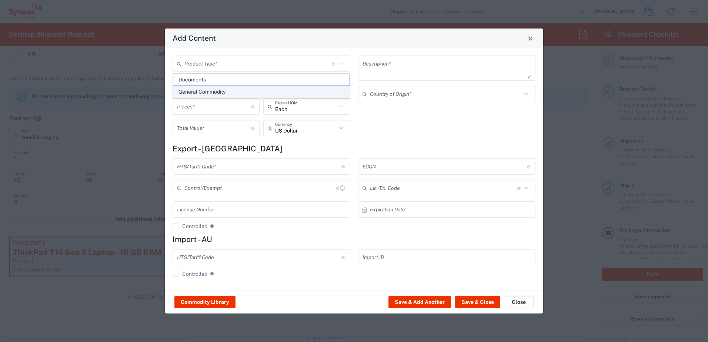
click at [242, 97] on span "General Commodity" at bounding box center [261, 91] width 176 height 11
type input "General Commodity"
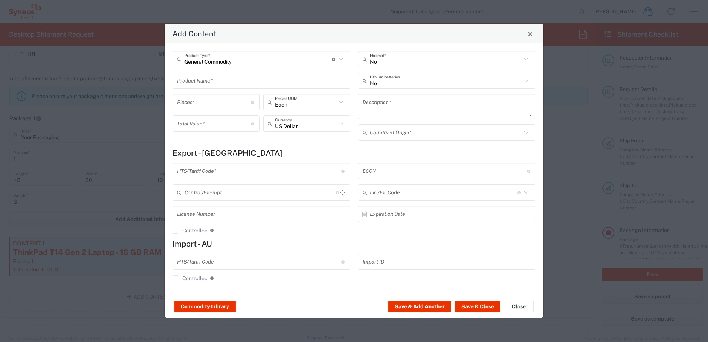
click at [239, 80] on input "text" at bounding box center [261, 80] width 169 height 13
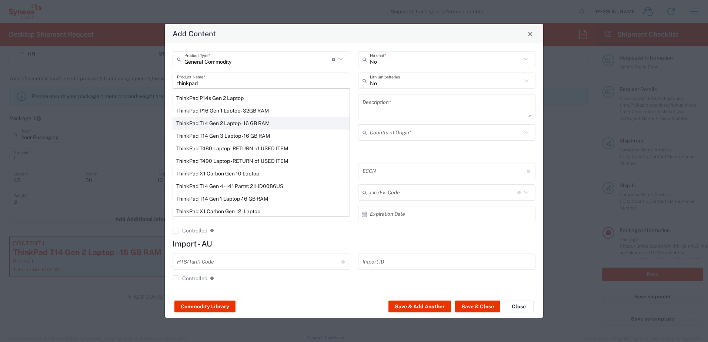
click at [222, 124] on div "ThinkPad T14 Gen 2 Laptop - 16 GB RAM" at bounding box center [261, 123] width 176 height 13
type input "ThinkPad T14 Gen 2 Laptop - 16 GB RAM"
type input "1"
type textarea "Intel Core i7-1156G7 vProÂ® Processor - 14"- 16 GB RAM - 512 GB SSD"
type input "China"
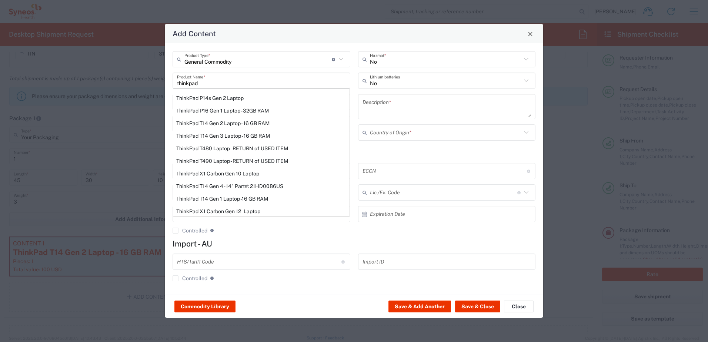
type input "8471300100"
type input "BIS"
type input "5A992.c"
type input "Yes"
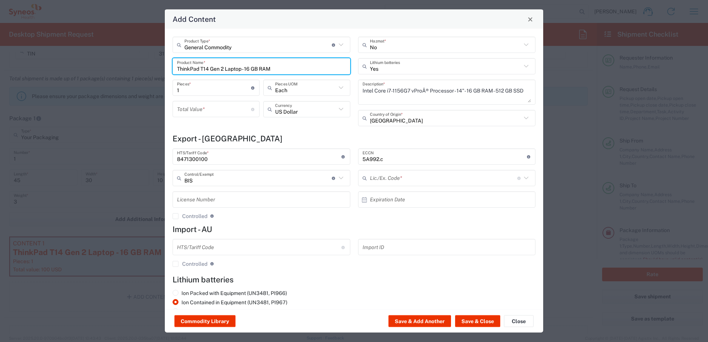
type input "NLR - No License Required"
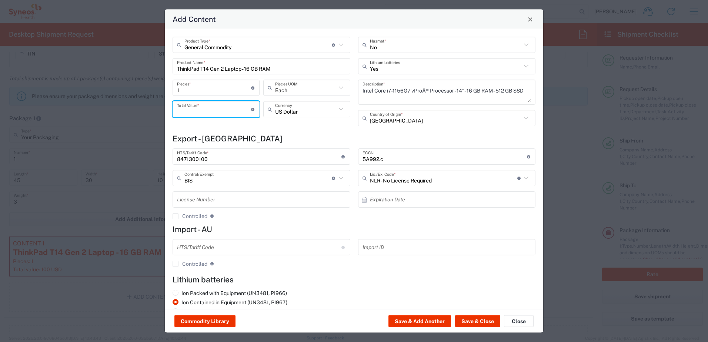
click at [211, 113] on input "number" at bounding box center [214, 109] width 74 height 13
type input "100"
click at [479, 321] on button "Save & Close" at bounding box center [477, 321] width 45 height 12
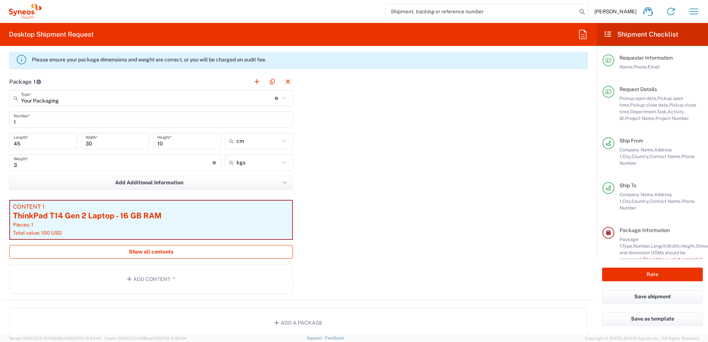
scroll to position [703, 0]
click at [220, 255] on button "Show all contents" at bounding box center [150, 252] width 283 height 14
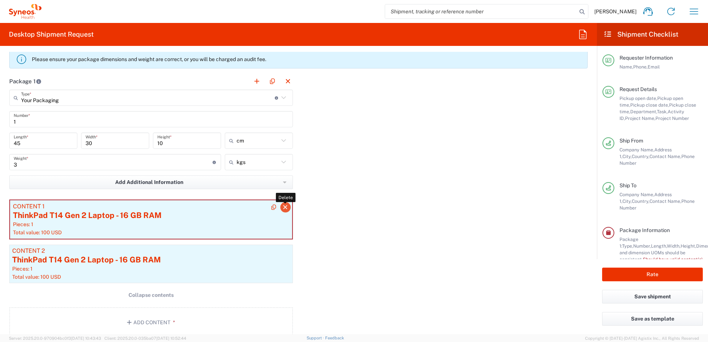
click at [283, 205] on icon "button" at bounding box center [285, 207] width 7 height 5
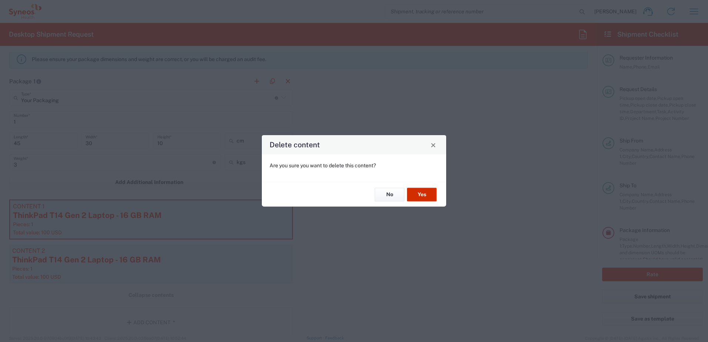
click at [424, 195] on button "Yes" at bounding box center [422, 195] width 30 height 14
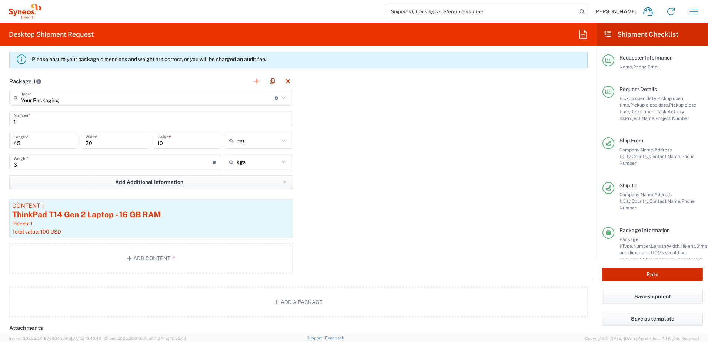
click at [662, 272] on button "Rate" at bounding box center [652, 275] width 101 height 14
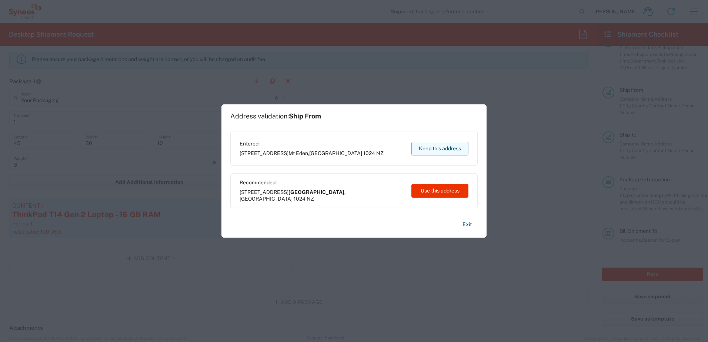
click at [437, 150] on button "Keep this address" at bounding box center [439, 149] width 57 height 14
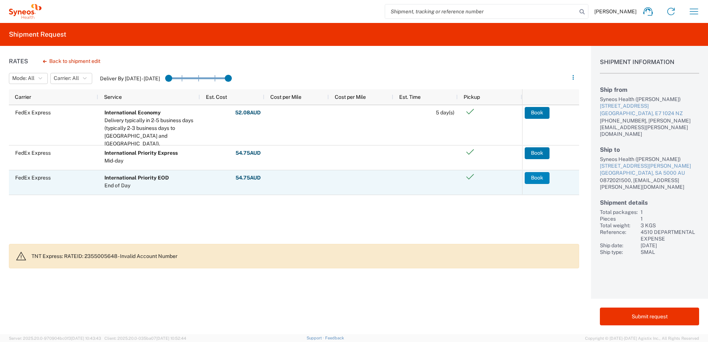
click at [542, 178] on button "Book" at bounding box center [536, 178] width 25 height 12
